Goal: Task Accomplishment & Management: Use online tool/utility

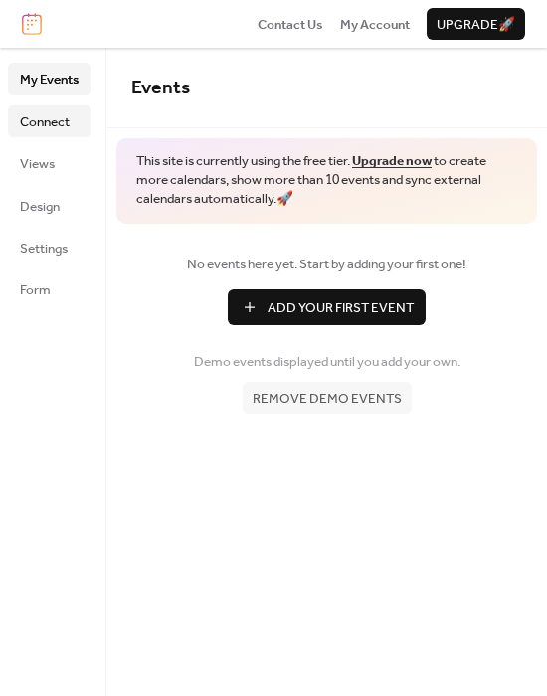
click at [29, 121] on span "Connect" at bounding box center [45, 122] width 50 height 20
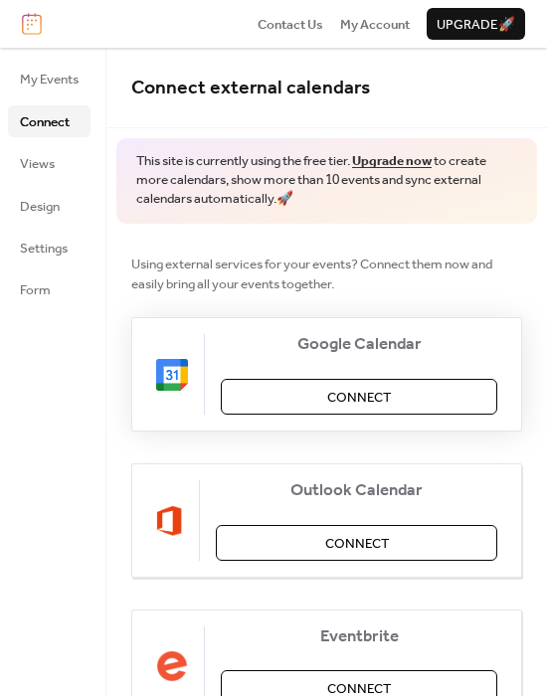
scroll to position [379, 0]
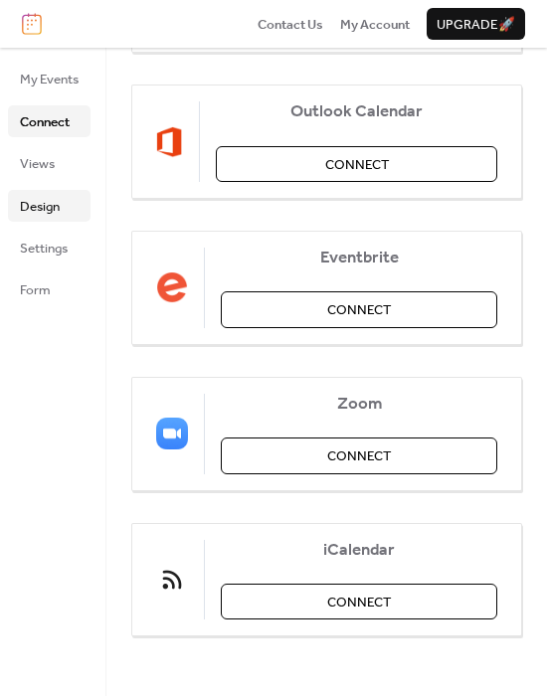
click at [36, 200] on span "Design" at bounding box center [40, 207] width 40 height 20
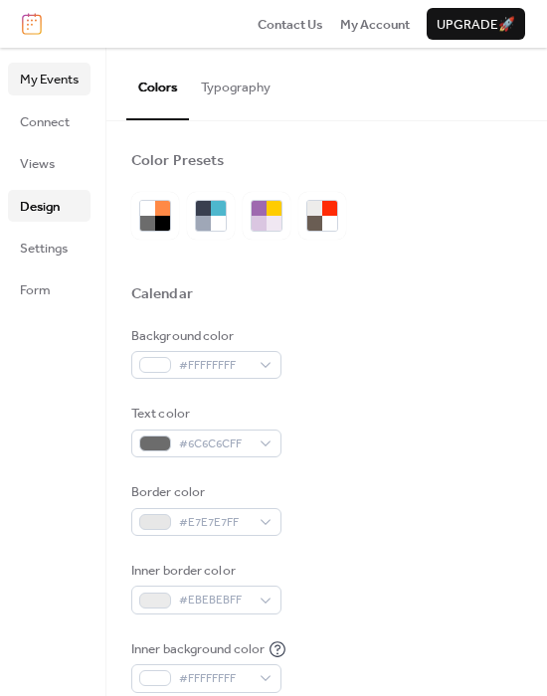
click at [59, 76] on span "My Events" at bounding box center [49, 80] width 59 height 20
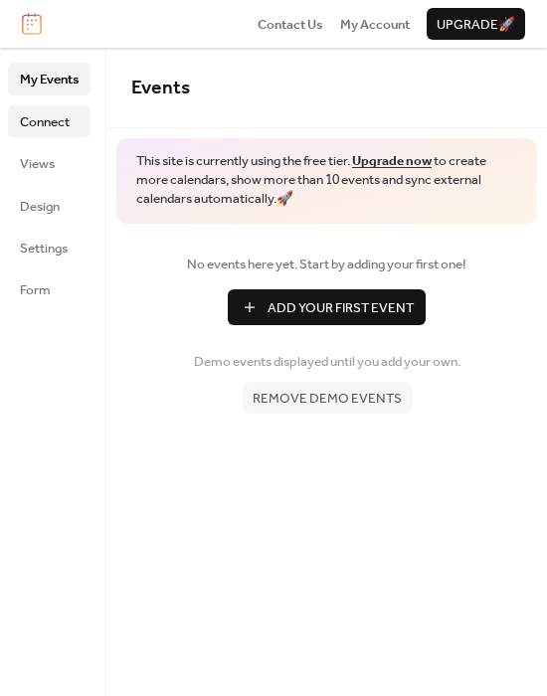
click at [59, 123] on span "Connect" at bounding box center [45, 122] width 50 height 20
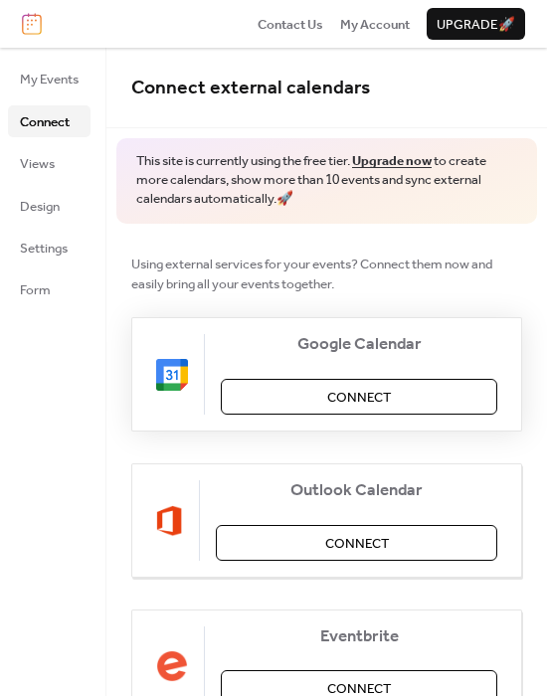
click at [310, 392] on button "Connect" at bounding box center [359, 397] width 277 height 36
